Goal: Information Seeking & Learning: Check status

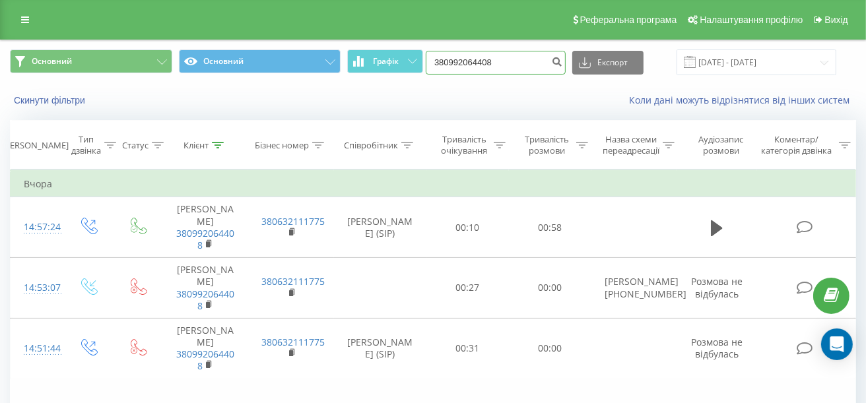
click at [527, 63] on input "380992064408" at bounding box center [495, 63] width 140 height 24
drag, startPoint x: 546, startPoint y: 59, endPoint x: 379, endPoint y: 57, distance: 167.6
click at [379, 57] on div "Основний Основний Графік 380992064408 Експорт .csv .xls .xlsx [DATE] - [DATE]" at bounding box center [433, 62] width 846 height 26
paste input "380992064408"
type input "380992064408"
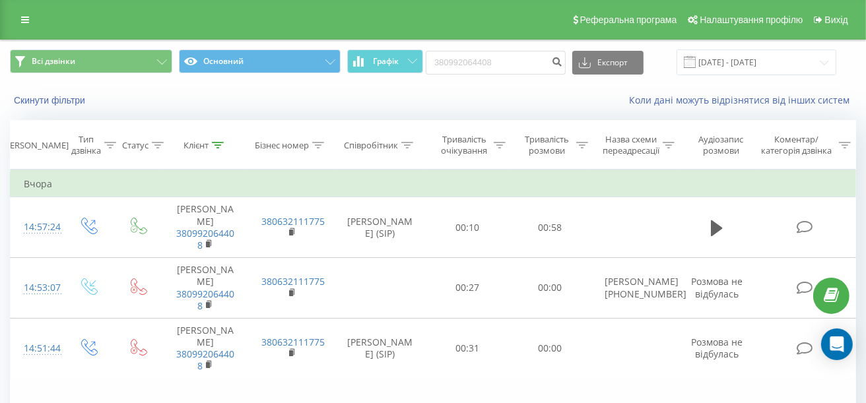
scroll to position [66, 0]
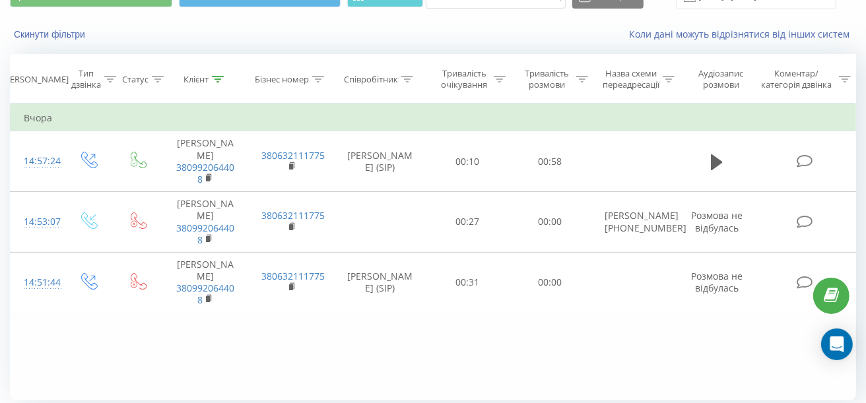
click at [1, 222] on div "Всі дзвінки Основний Графік 380992064408 Експорт .csv .xls .xlsx 19.05.2025 - 1…" at bounding box center [433, 212] width 866 height 476
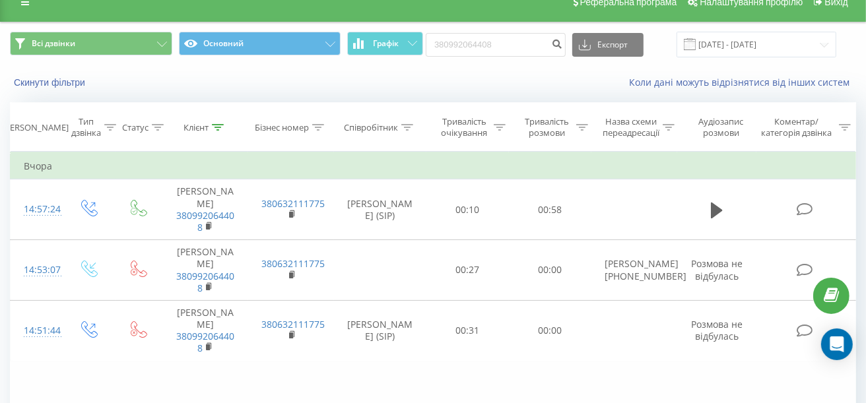
scroll to position [0, 0]
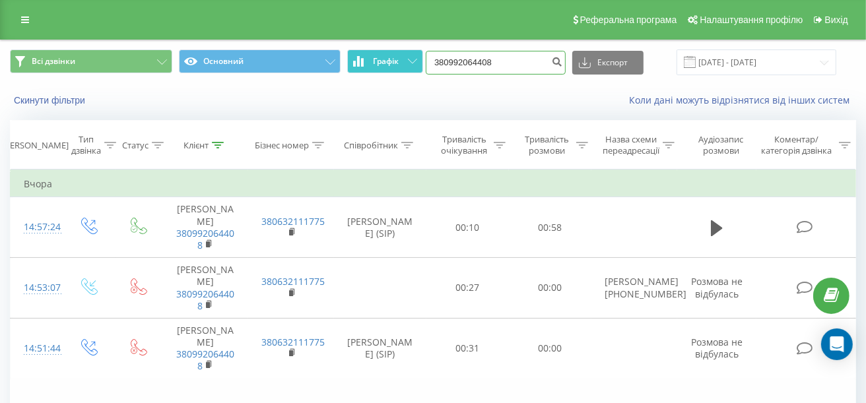
drag, startPoint x: 503, startPoint y: 63, endPoint x: 416, endPoint y: 62, distance: 87.1
click at [416, 62] on div "Всі дзвінки Основний Графік 380992064408 Експорт .csv .xls .xlsx 19.05.2025 - 1…" at bounding box center [433, 62] width 846 height 26
paste input "674692169"
type input "380674692169"
click at [562, 59] on icon "submit" at bounding box center [556, 60] width 11 height 8
